Goal: Task Accomplishment & Management: Manage account settings

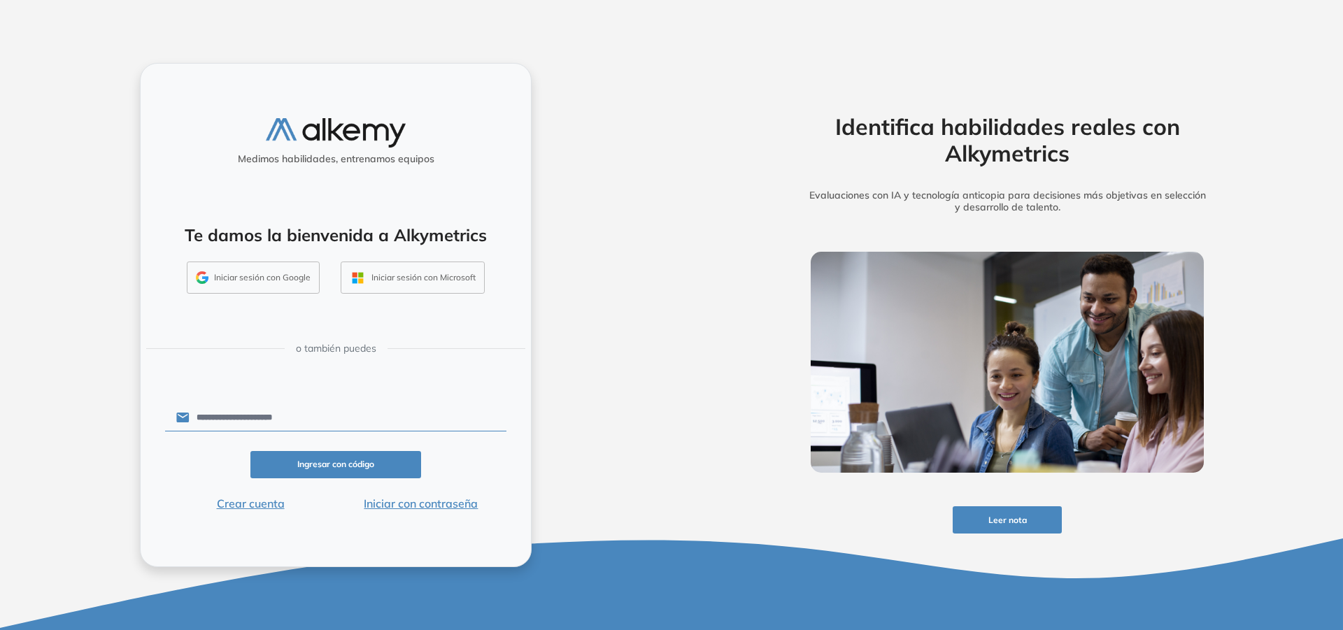
type input "**********"
click at [309, 455] on button "Ingresar con código" at bounding box center [335, 464] width 171 height 27
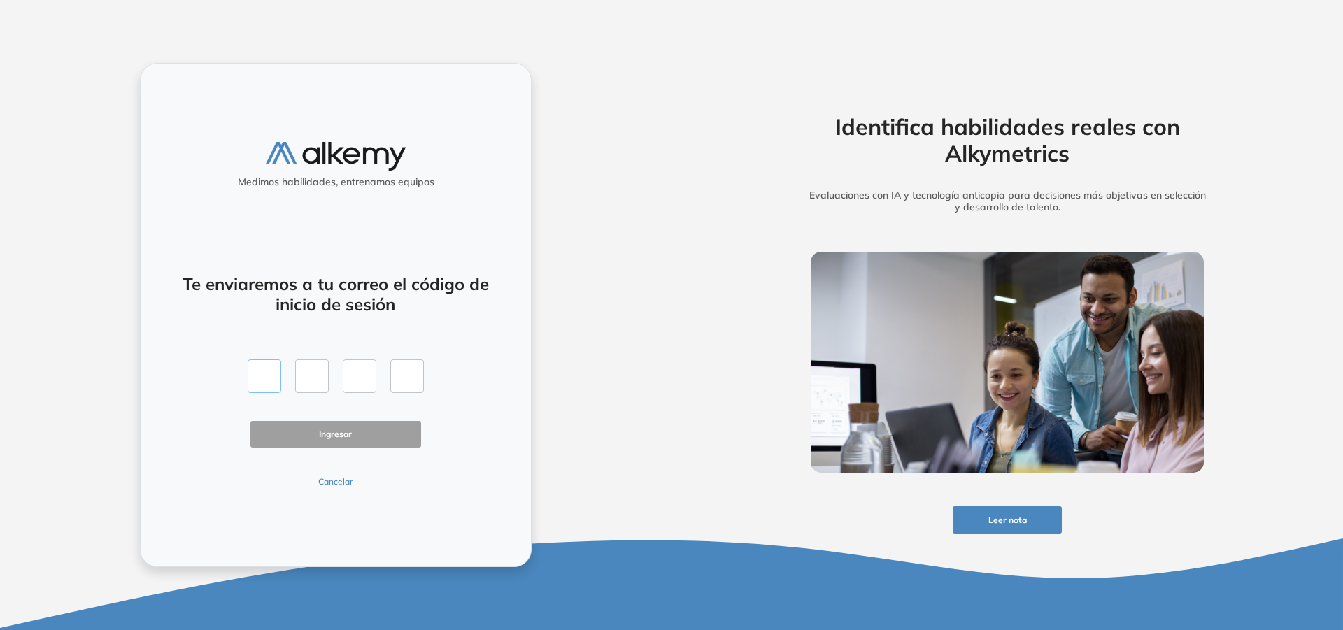
click at [277, 385] on input "text" at bounding box center [265, 376] width 34 height 34
paste input "*"
type input "*"
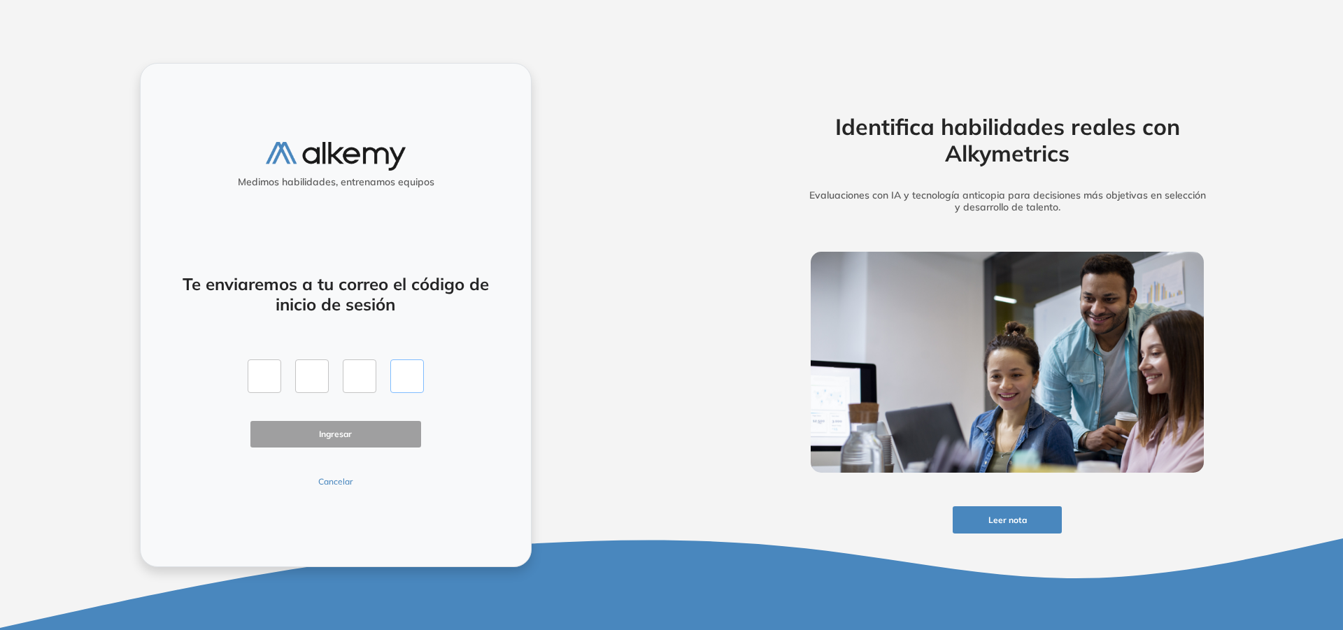
type input "*"
click at [329, 428] on button "Ingresar" at bounding box center [335, 434] width 171 height 27
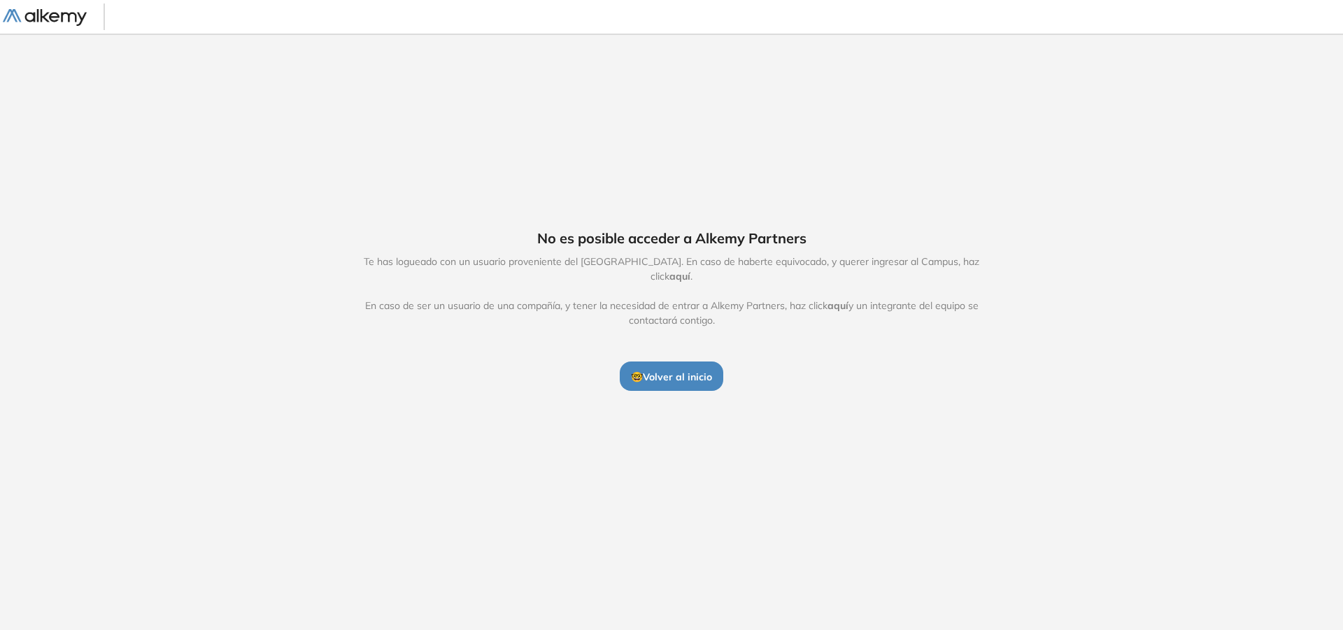
click at [690, 272] on span "aquí" at bounding box center [679, 276] width 21 height 13
